Goal: Information Seeking & Learning: Learn about a topic

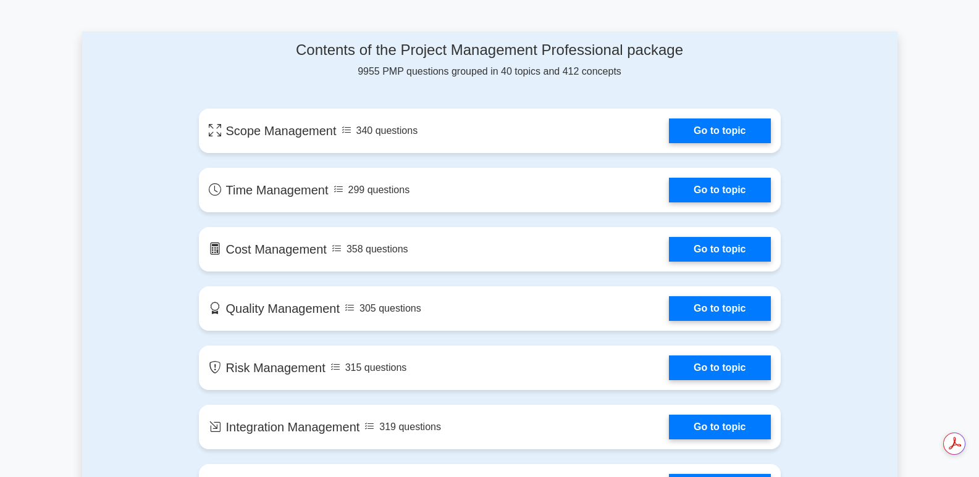
scroll to position [648, 0]
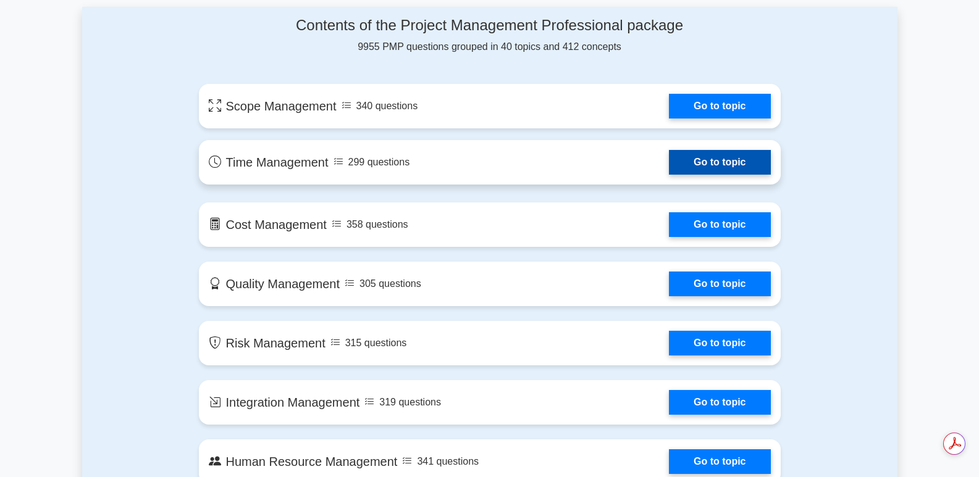
click at [708, 164] on link "Go to topic" at bounding box center [719, 162] width 101 height 25
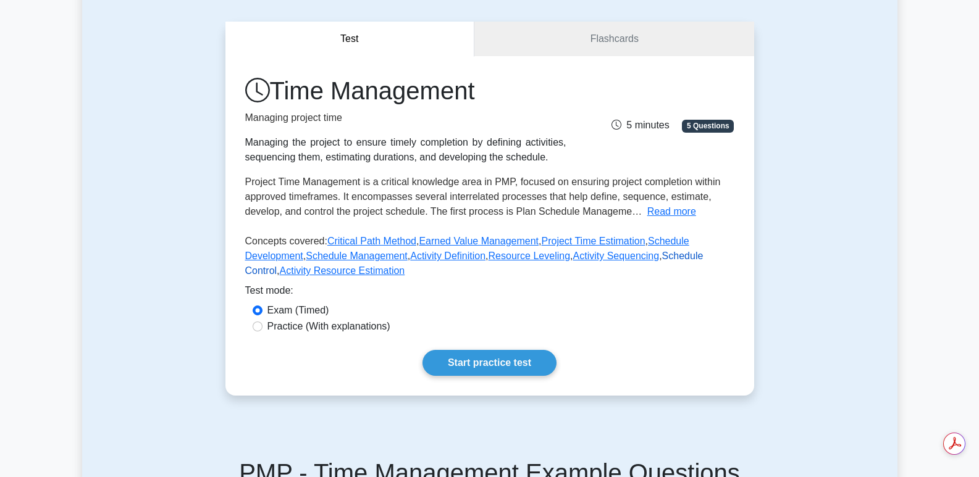
scroll to position [124, 0]
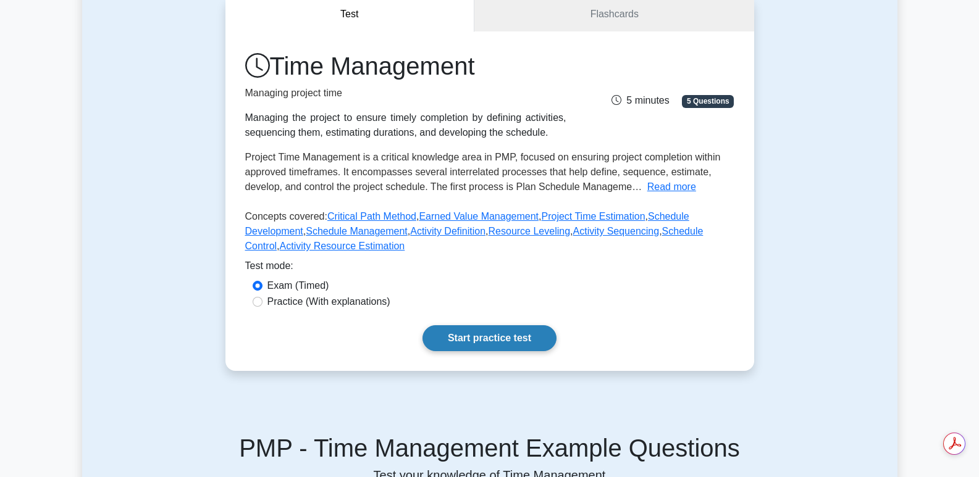
click at [448, 332] on link "Start practice test" at bounding box center [489, 338] width 134 height 26
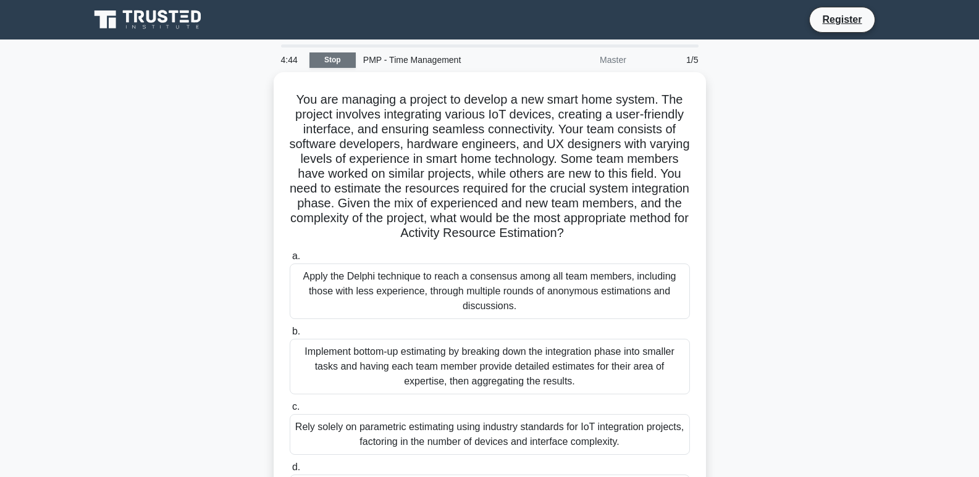
click at [332, 65] on link "Stop" at bounding box center [332, 59] width 46 height 15
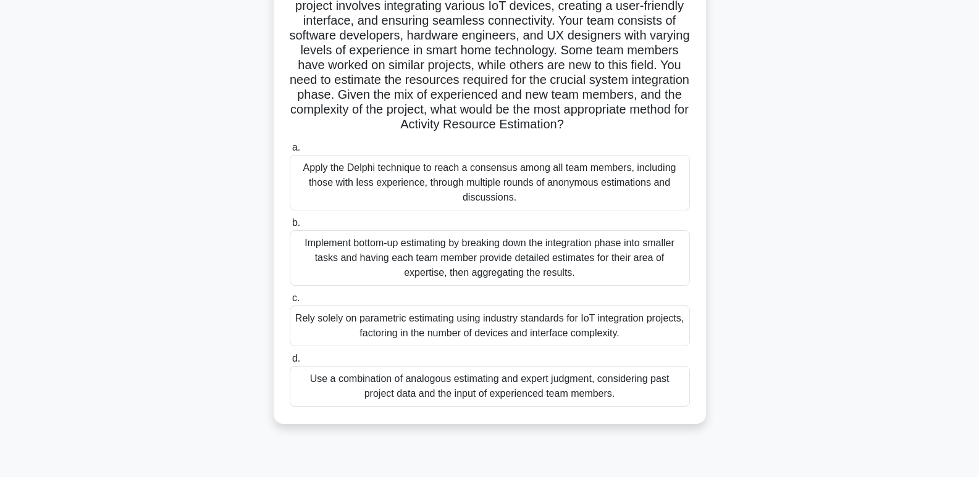
scroll to position [124, 0]
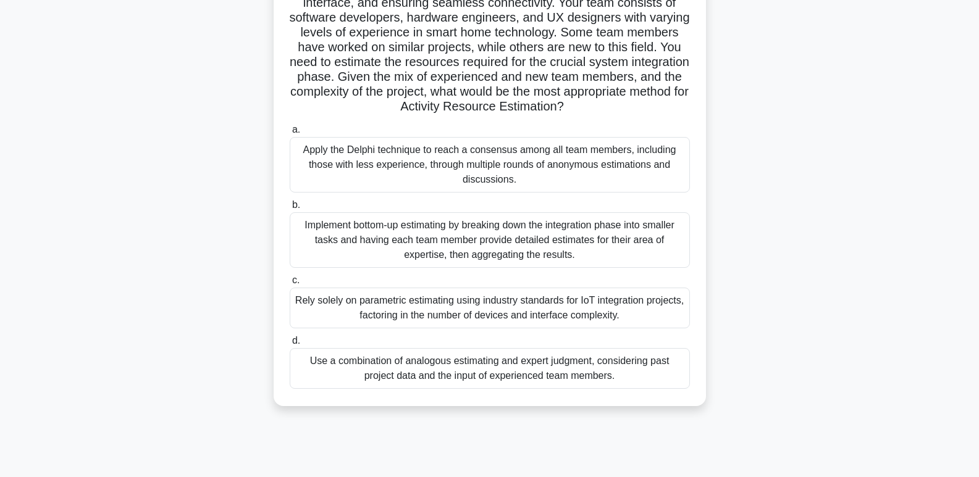
click at [404, 365] on div "Use a combination of analogous estimating and expert judgment, considering past…" at bounding box center [490, 368] width 400 height 41
click at [290, 345] on input "d. Use a combination of analogous estimating and expert judgment, considering p…" at bounding box center [290, 341] width 0 height 8
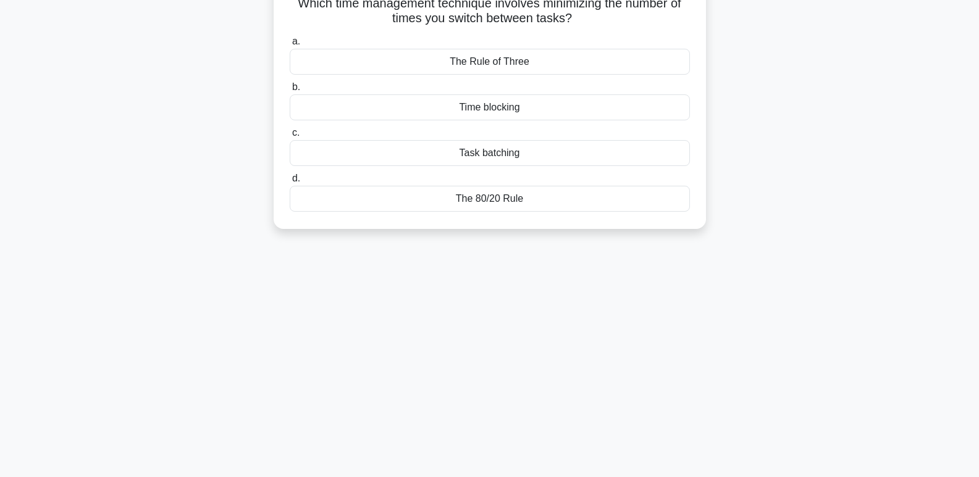
scroll to position [0, 0]
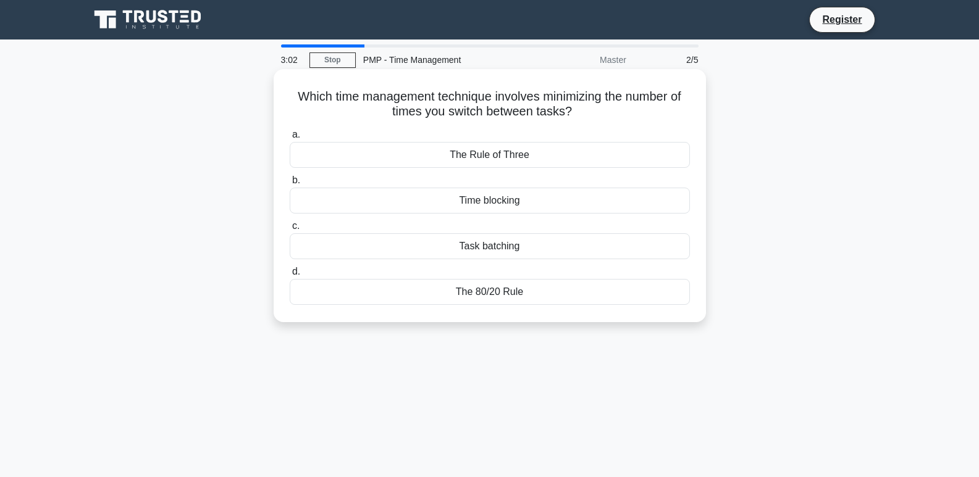
click at [550, 205] on div "Time blocking" at bounding box center [490, 201] width 400 height 26
click at [290, 185] on input "b. Time blocking" at bounding box center [290, 181] width 0 height 8
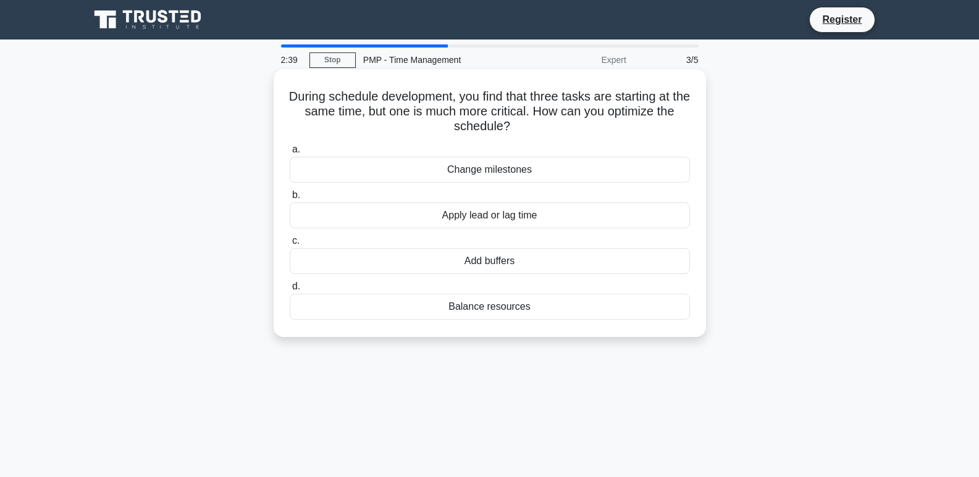
click at [474, 311] on div "Balance resources" at bounding box center [490, 307] width 400 height 26
click at [290, 291] on input "d. Balance resources" at bounding box center [290, 287] width 0 height 8
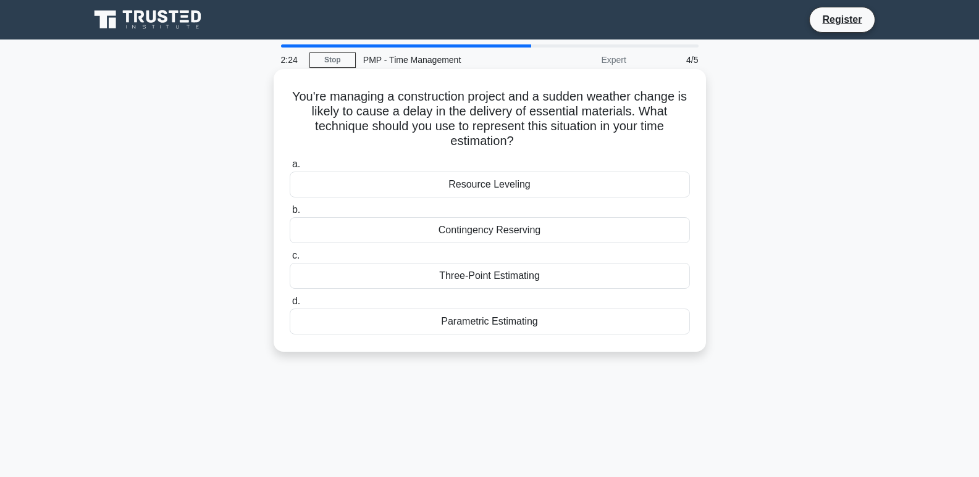
click at [480, 279] on div "Three-Point Estimating" at bounding box center [490, 276] width 400 height 26
click at [290, 260] on input "c. Three-Point Estimating" at bounding box center [290, 256] width 0 height 8
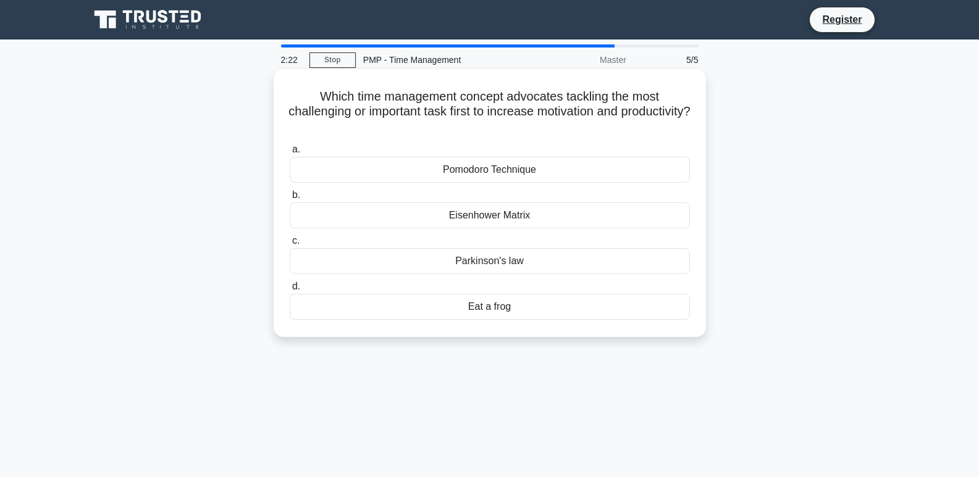
drag, startPoint x: 474, startPoint y: 207, endPoint x: 469, endPoint y: 211, distance: 6.7
click at [469, 211] on div "Eisenhower Matrix" at bounding box center [490, 216] width 400 height 26
click at [532, 217] on div "Eisenhower Matrix" at bounding box center [490, 216] width 400 height 26
click at [290, 199] on input "b. Eisenhower Matrix" at bounding box center [290, 195] width 0 height 8
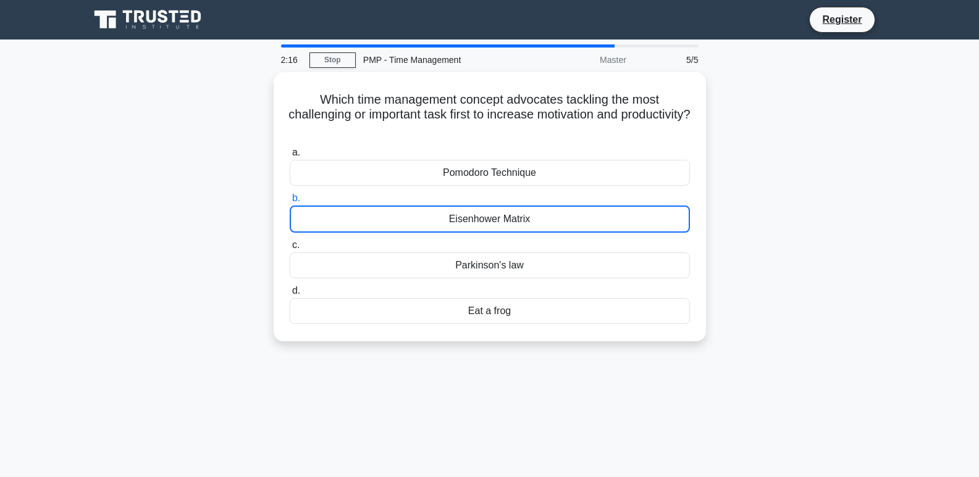
click at [175, 21] on icon at bounding box center [174, 16] width 10 height 12
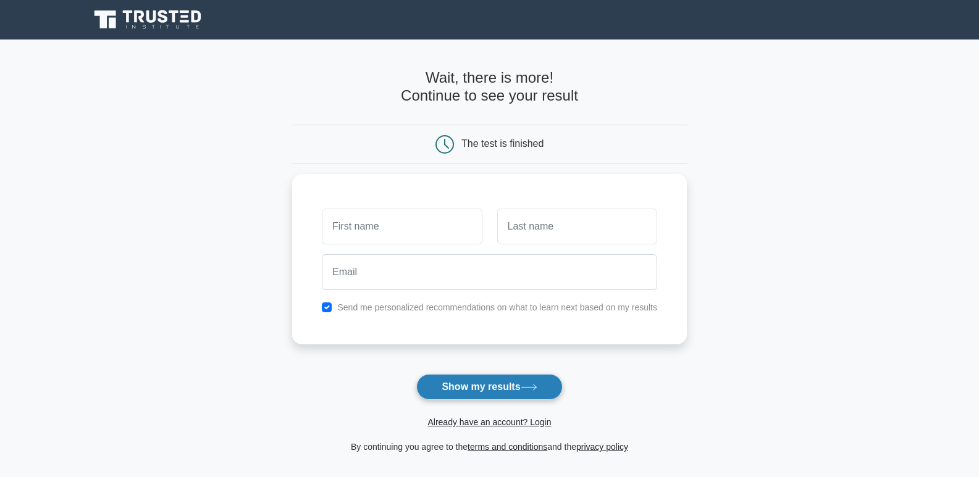
click at [510, 382] on button "Show my results" at bounding box center [489, 387] width 146 height 26
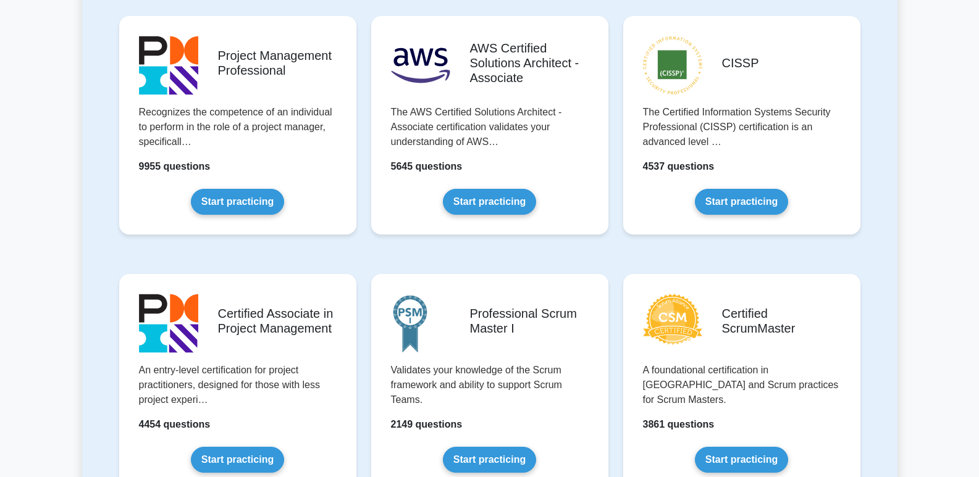
scroll to position [296, 0]
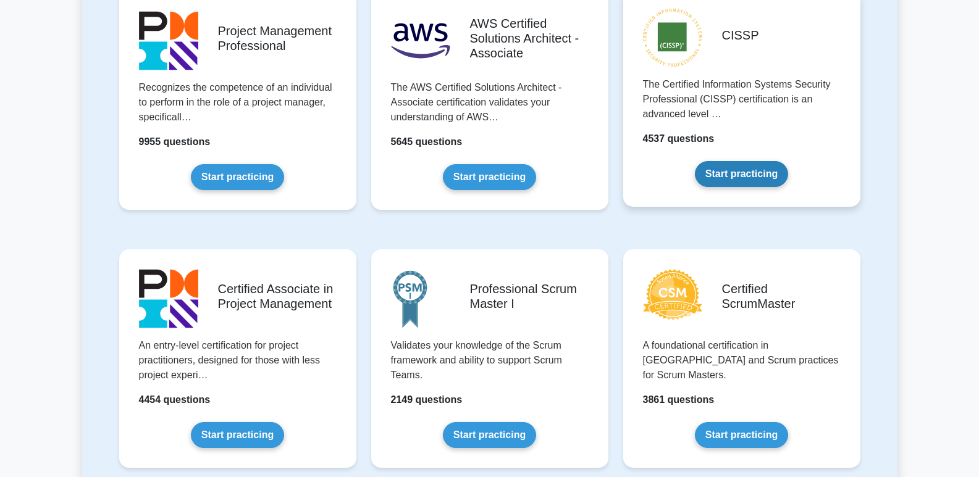
click at [715, 180] on link "Start practicing" at bounding box center [741, 174] width 93 height 26
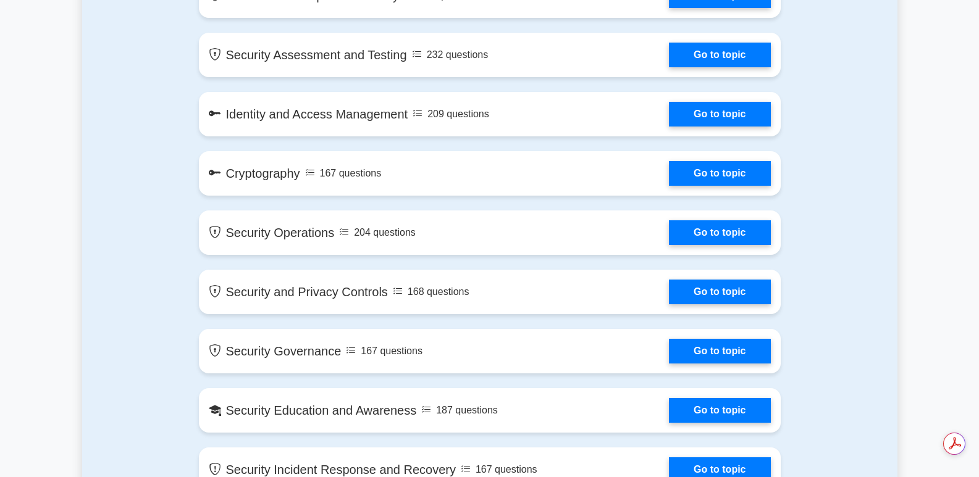
scroll to position [1013, 0]
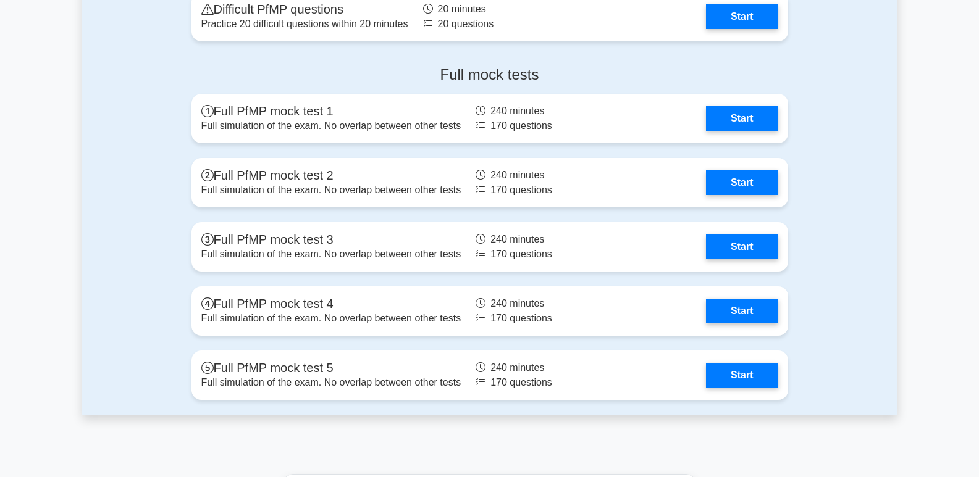
scroll to position [2172, 0]
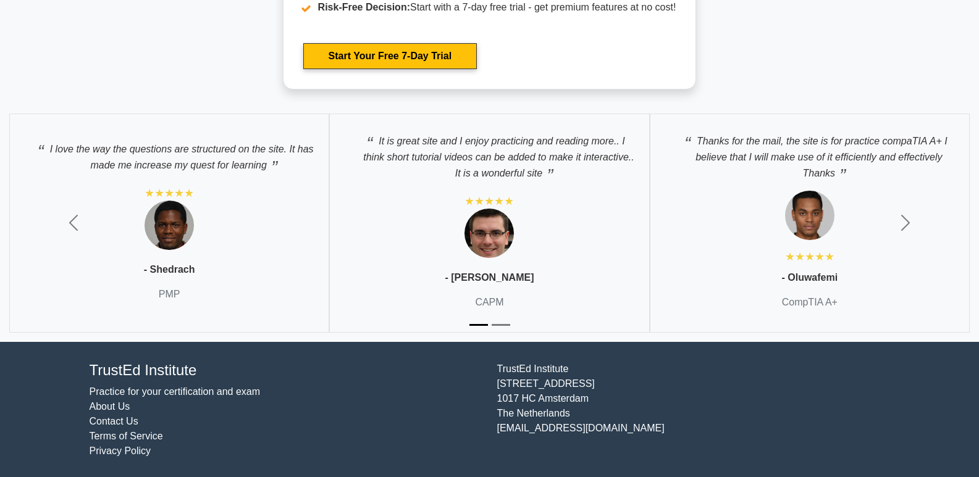
click at [471, 173] on p "It is great site and I enjoy practicing and reading more.. I think short tutori…" at bounding box center [489, 154] width 294 height 55
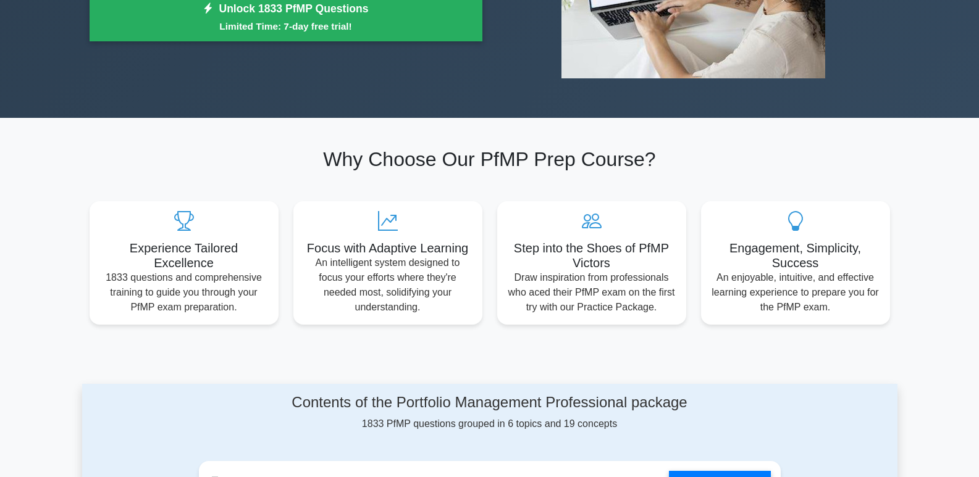
scroll to position [272, 0]
